Goal: Task Accomplishment & Management: Complete application form

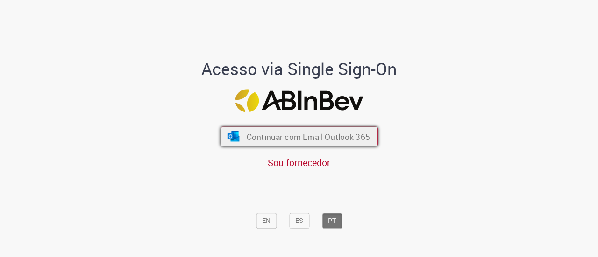
click at [275, 141] on span "Continuar com Email Outlook 365" at bounding box center [307, 136] width 123 height 11
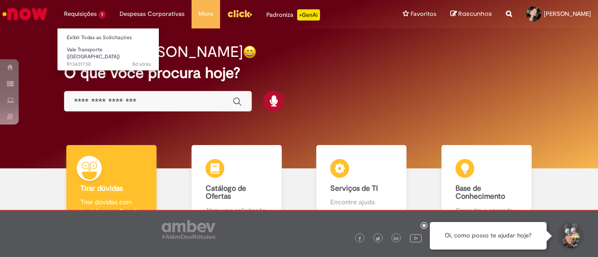
click at [98, 14] on li "Requisições 1 Exibir Todas as Solicitações Vale Transporte (VT) 8d atrás 8 dias…" at bounding box center [85, 14] width 56 height 28
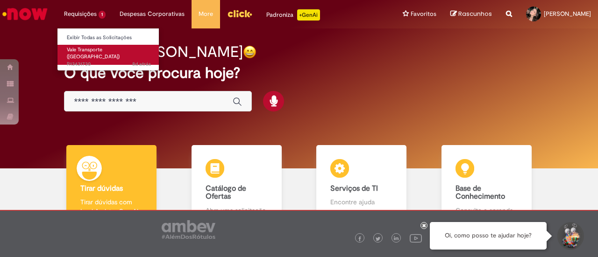
click at [106, 49] on span "Vale Transporte ([GEOGRAPHIC_DATA])" at bounding box center [93, 53] width 53 height 14
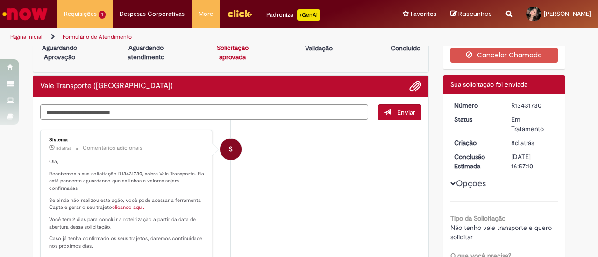
scroll to position [7, 0]
